Goal: Information Seeking & Learning: Compare options

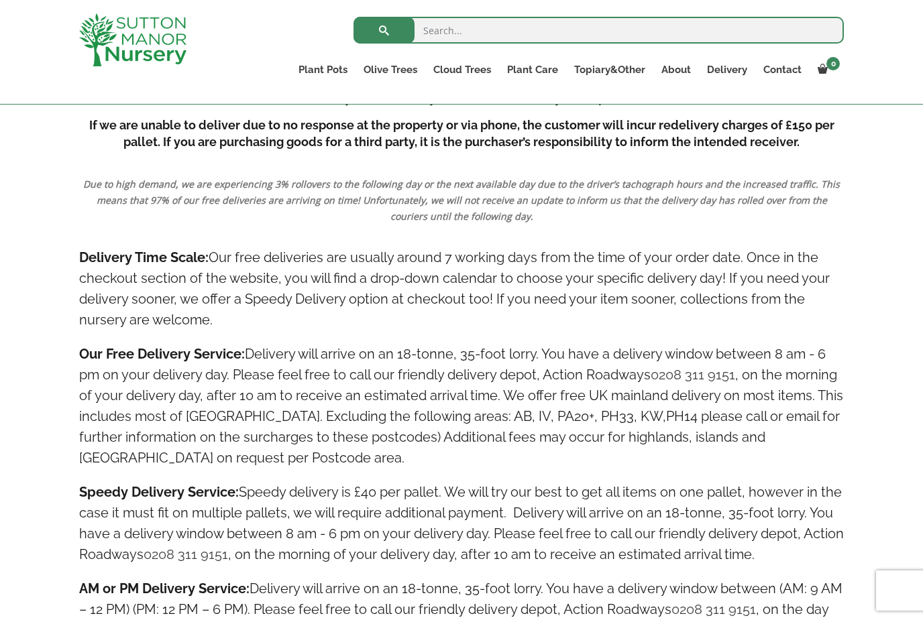
scroll to position [1624, 0]
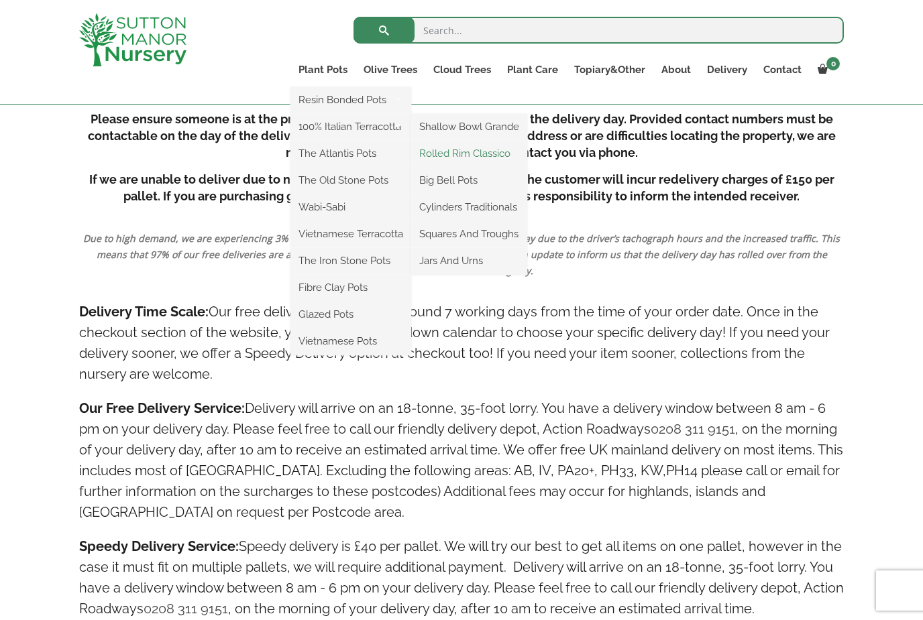
click at [486, 160] on link "Rolled Rim Classico" at bounding box center [469, 154] width 116 height 20
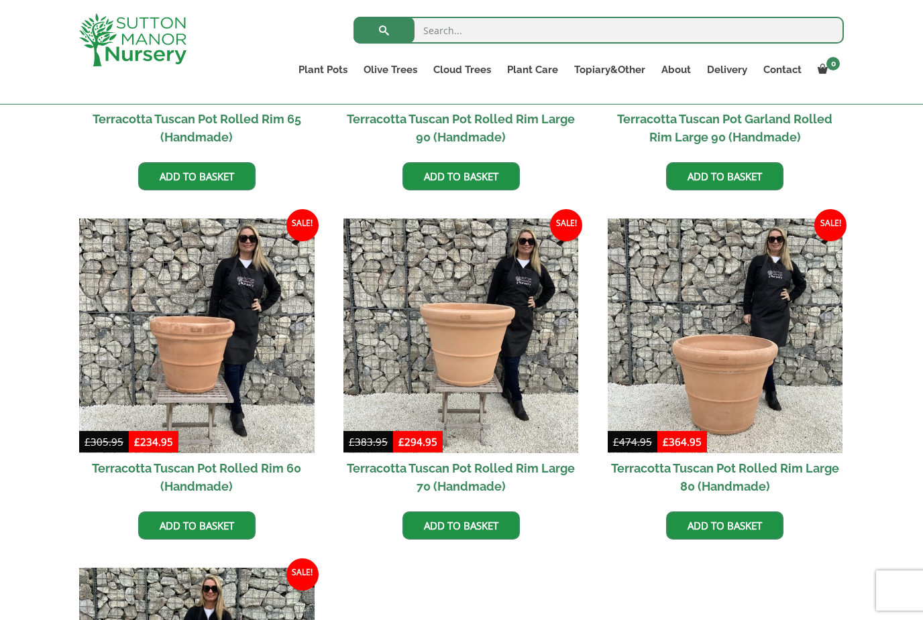
scroll to position [840, 0]
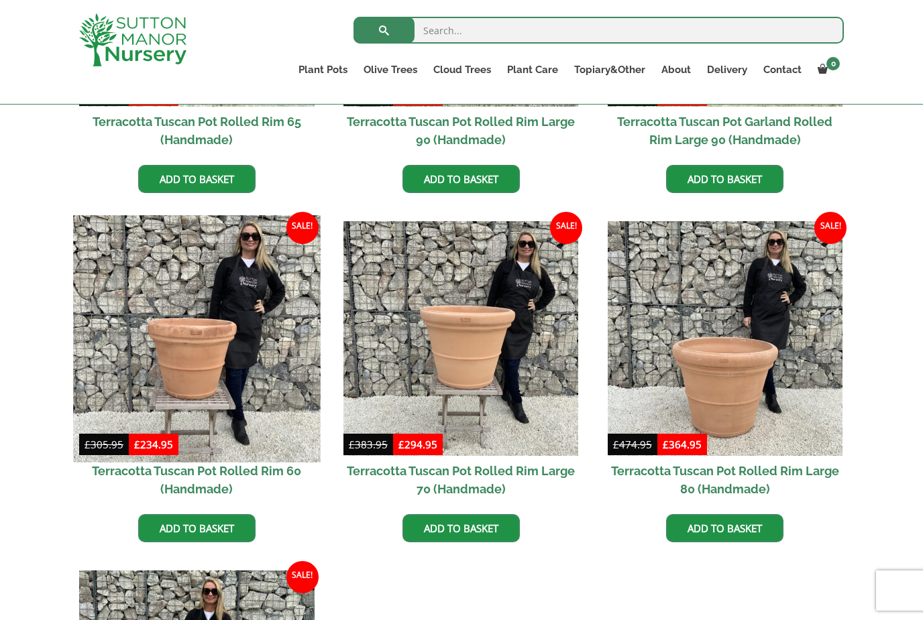
click at [113, 404] on img at bounding box center [196, 338] width 247 height 247
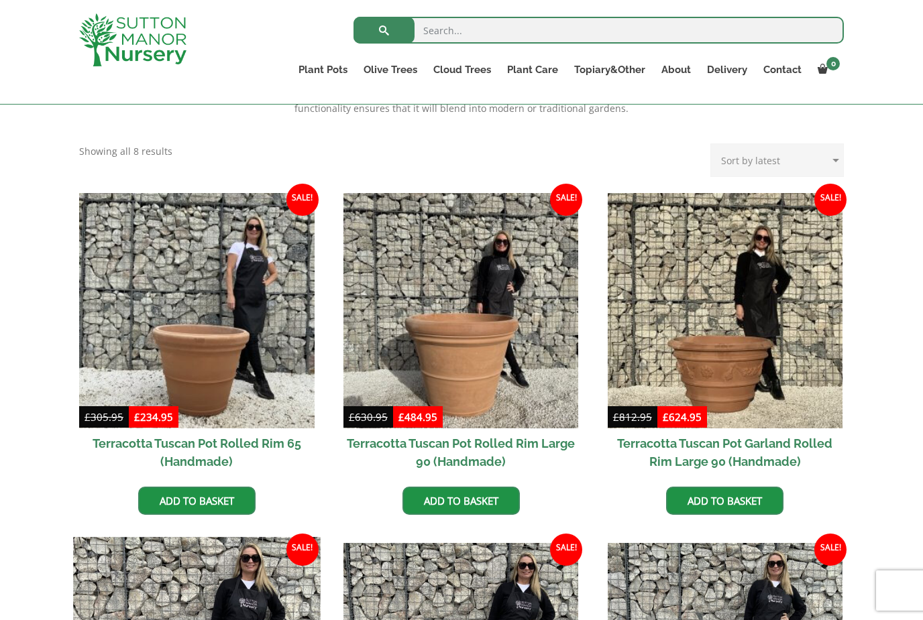
scroll to position [516, 0]
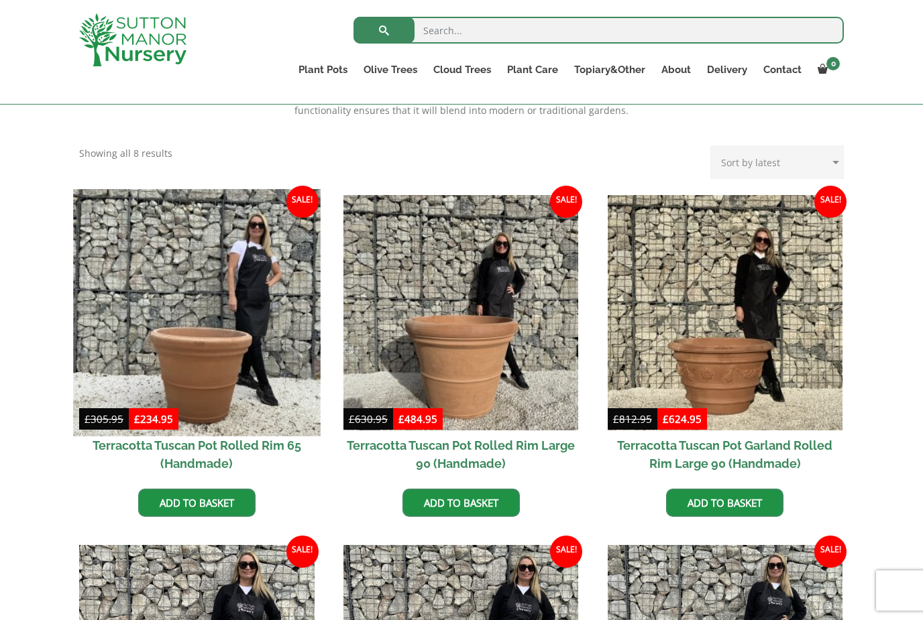
click at [182, 347] on img at bounding box center [196, 312] width 247 height 247
